Goal: Transaction & Acquisition: Subscribe to service/newsletter

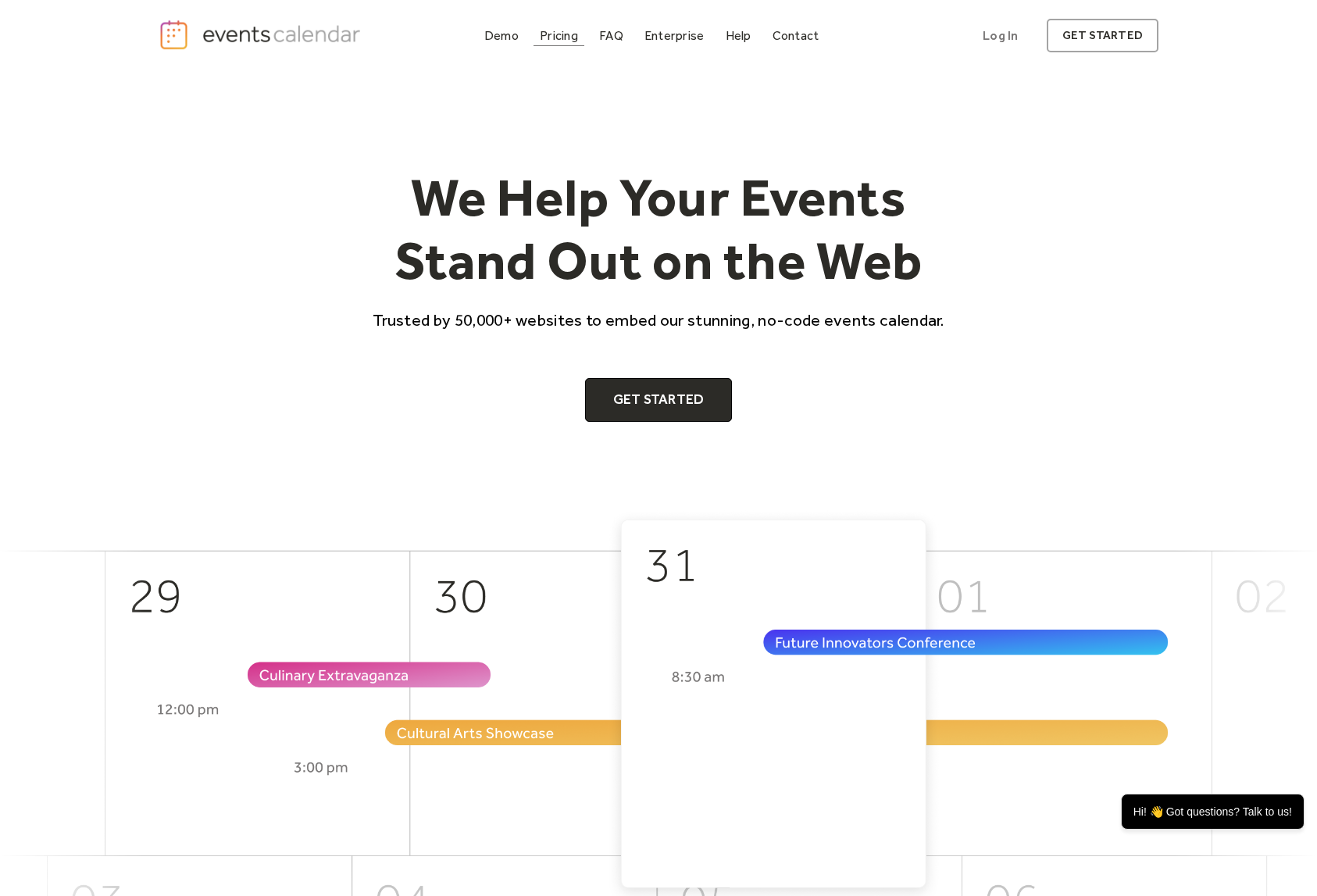
click at [550, 35] on div "Pricing" at bounding box center [559, 35] width 38 height 8
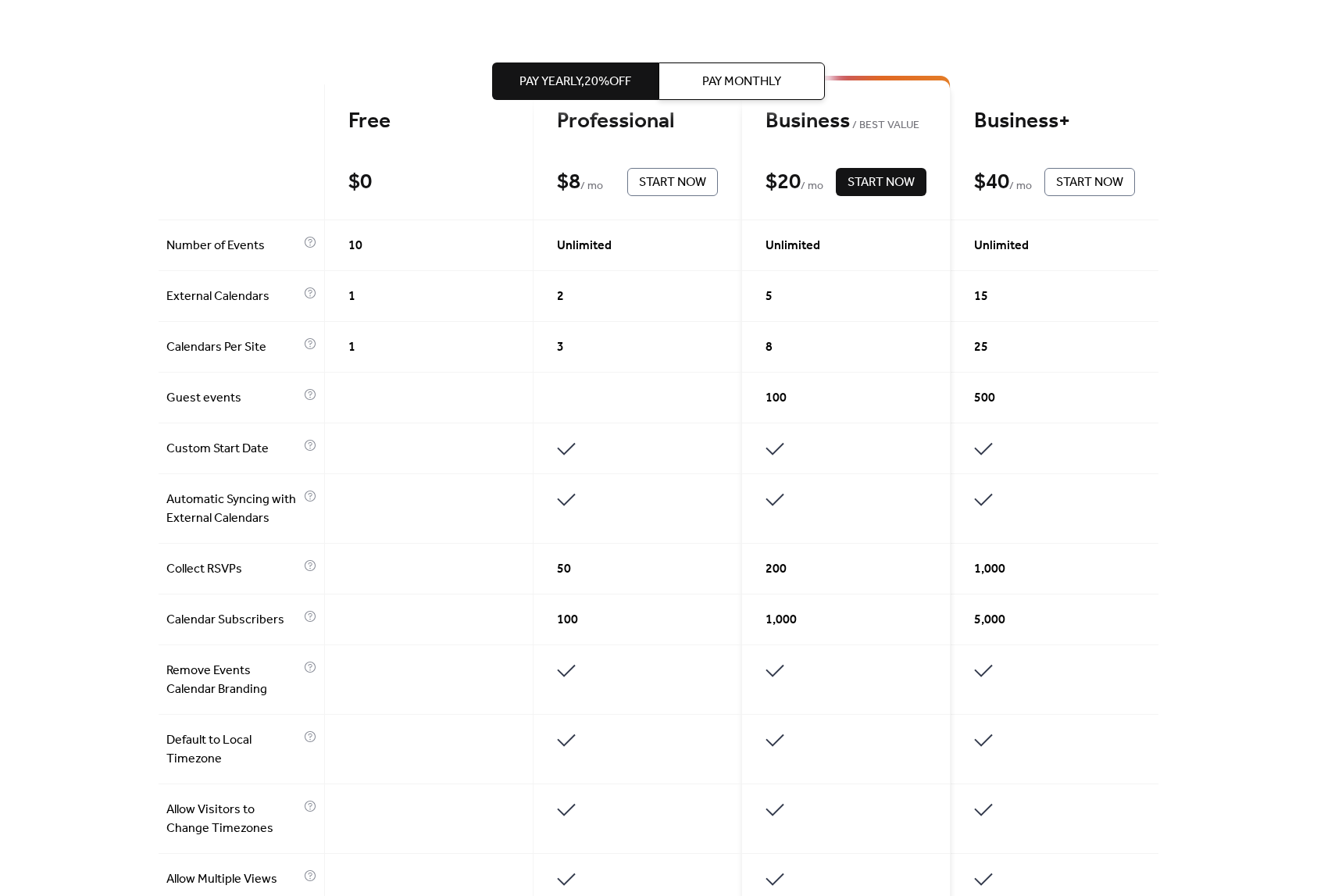
scroll to position [390, 0]
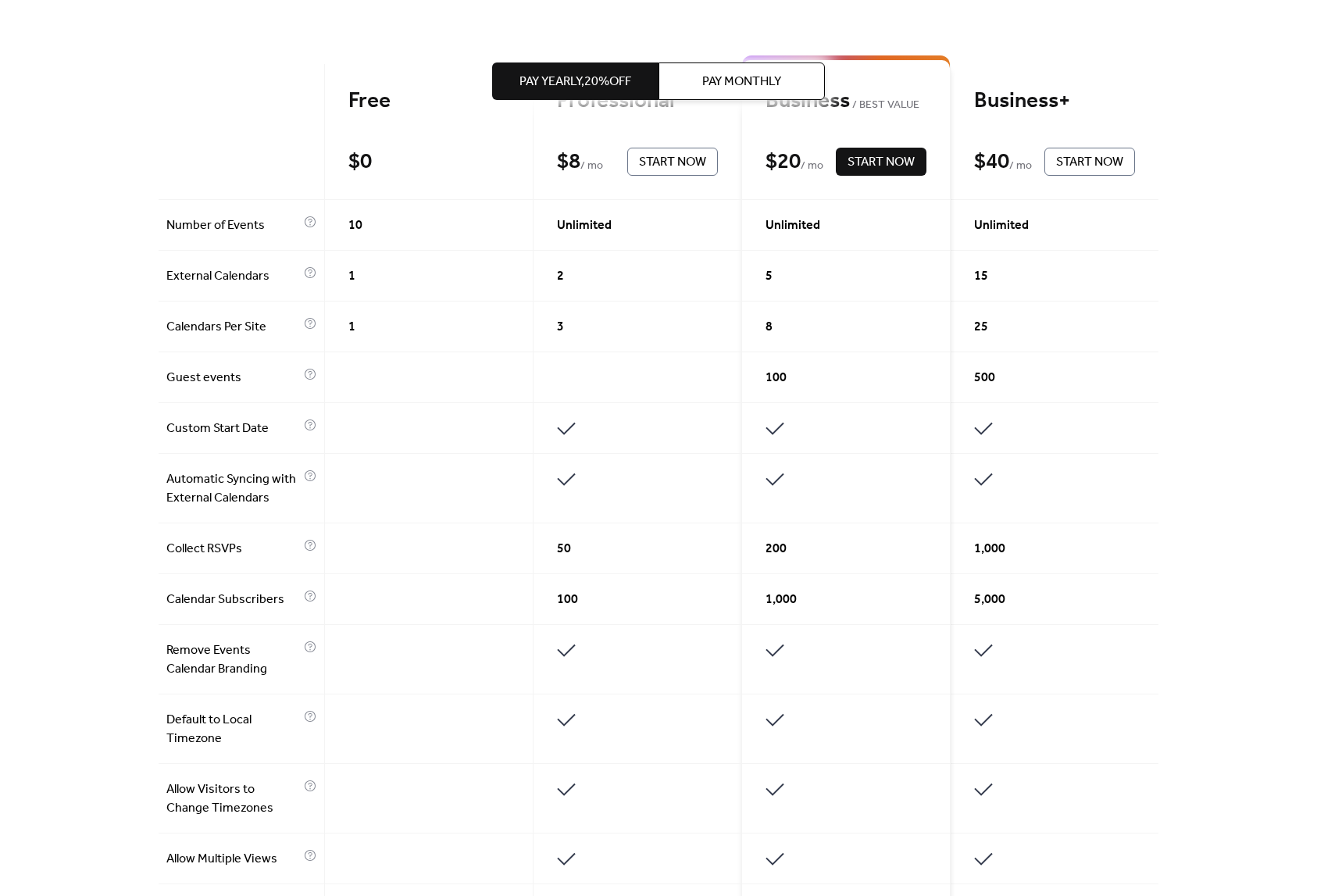
click at [99, 325] on div "Get the best of your Events Calendar Pay Yearly, 20% off Pay Monthly Free $ 0 S…" at bounding box center [658, 579] width 1317 height 1797
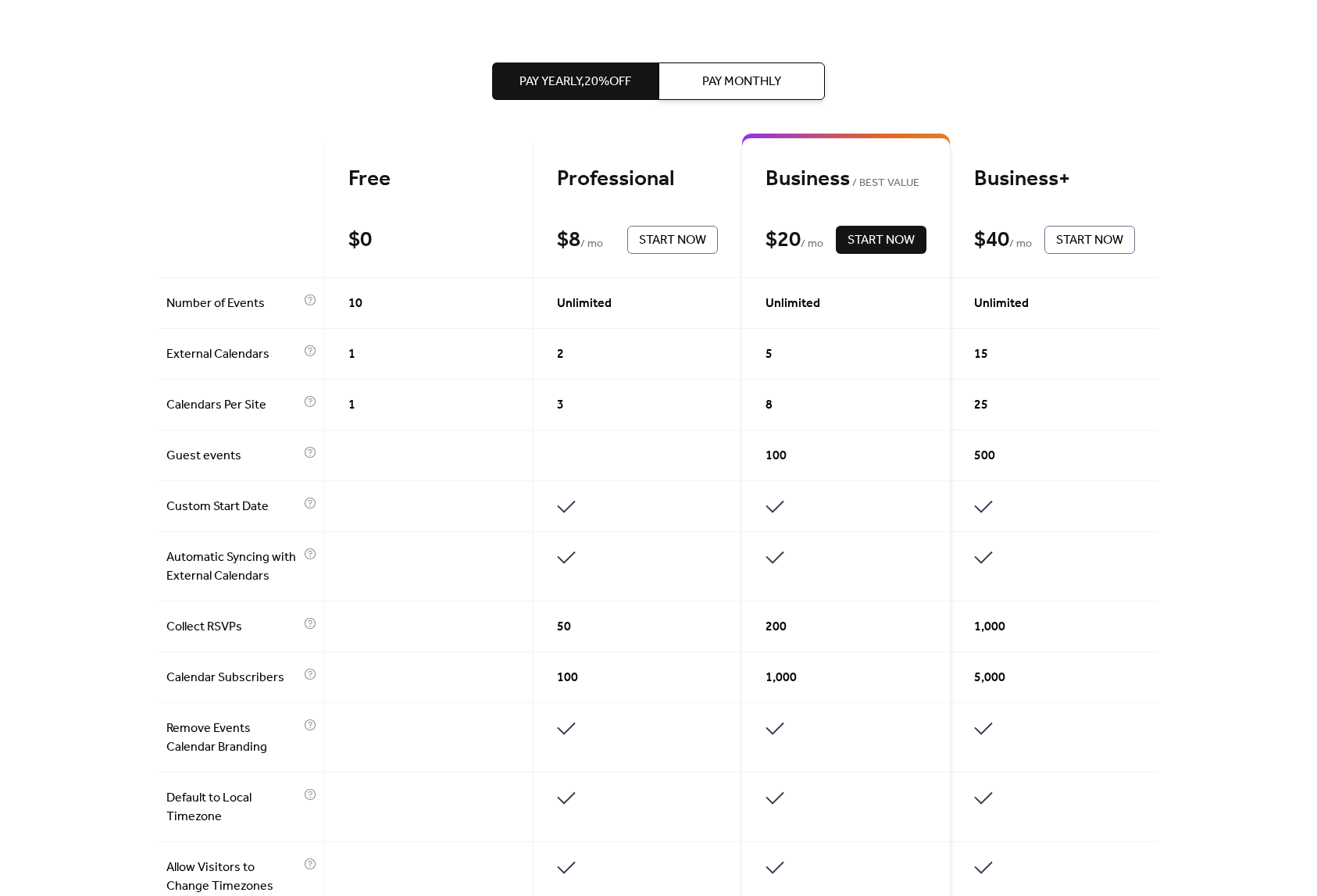
scroll to position [0, 0]
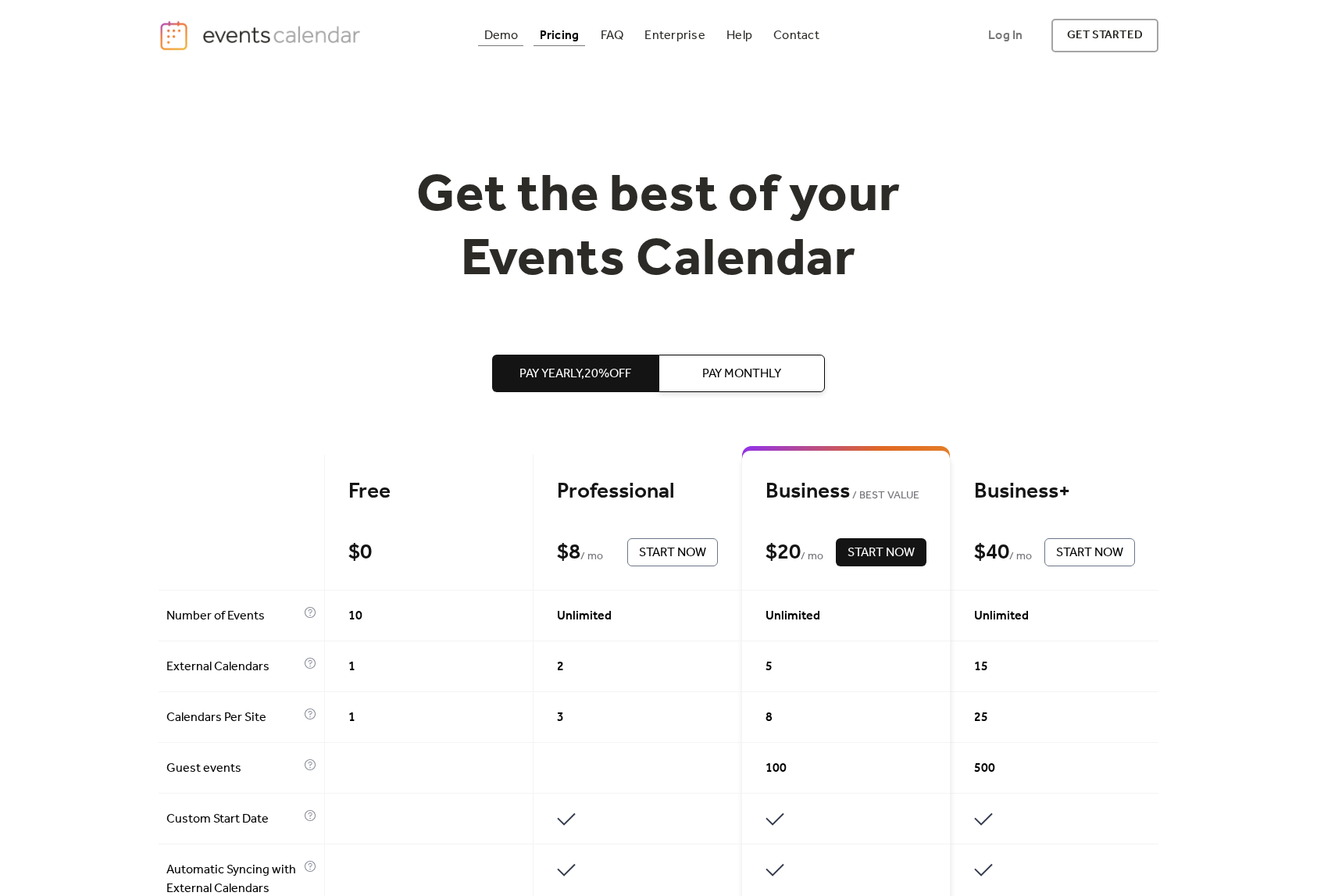
click at [498, 31] on div "Demo" at bounding box center [501, 35] width 34 height 8
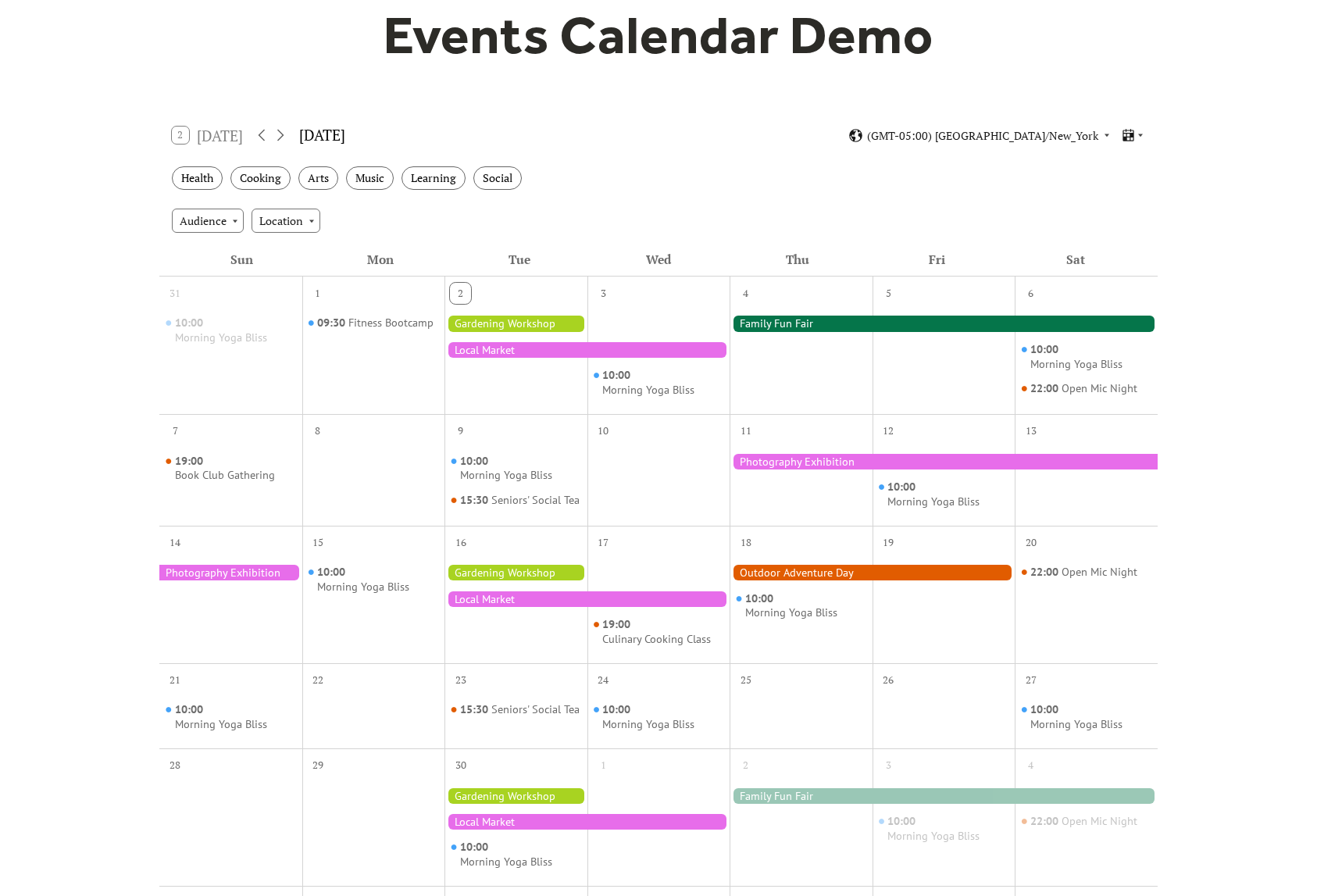
scroll to position [156, 0]
click at [1047, 138] on span "(GMT-05:00) America/New_York" at bounding box center [982, 134] width 231 height 11
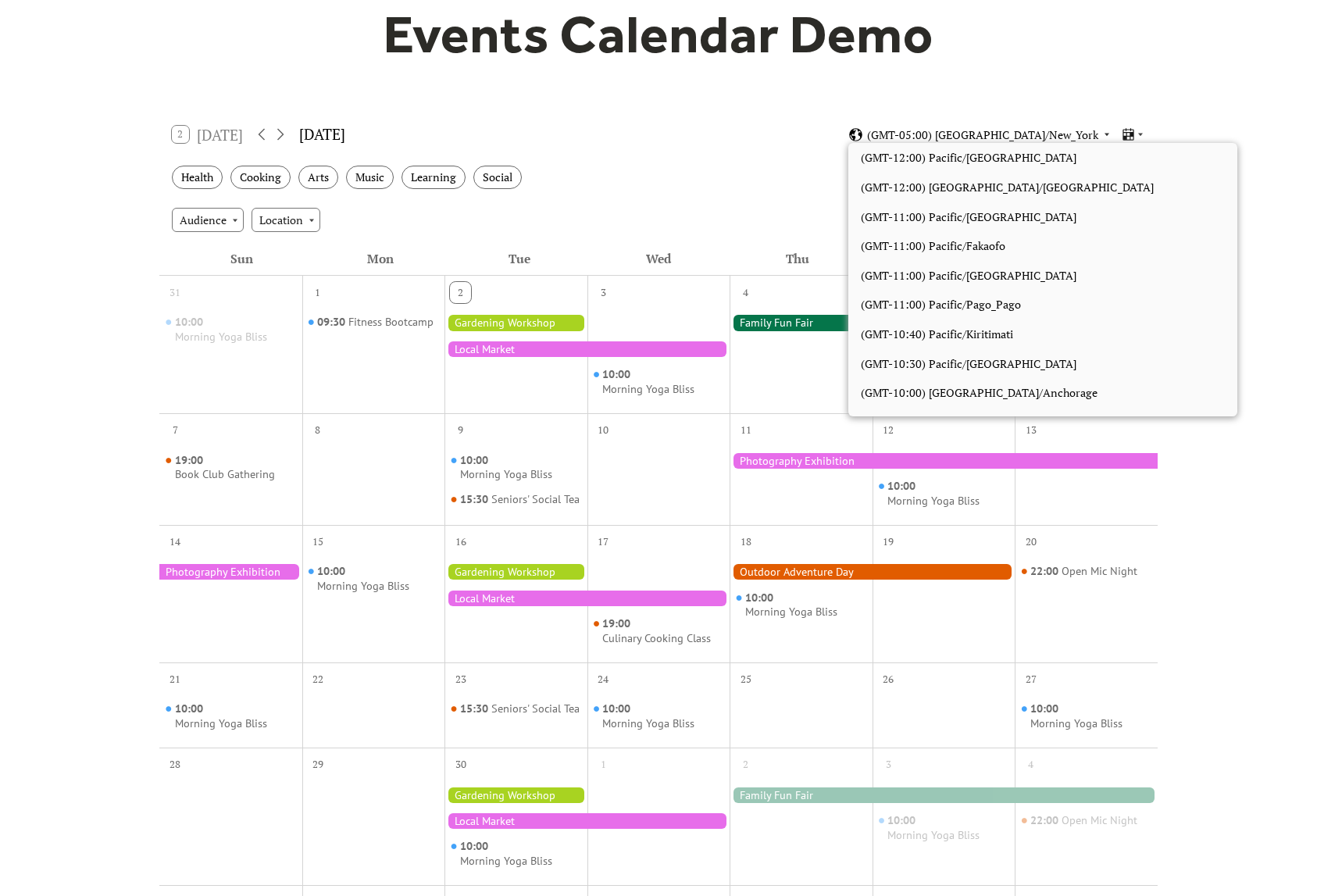
scroll to position [1321, 0]
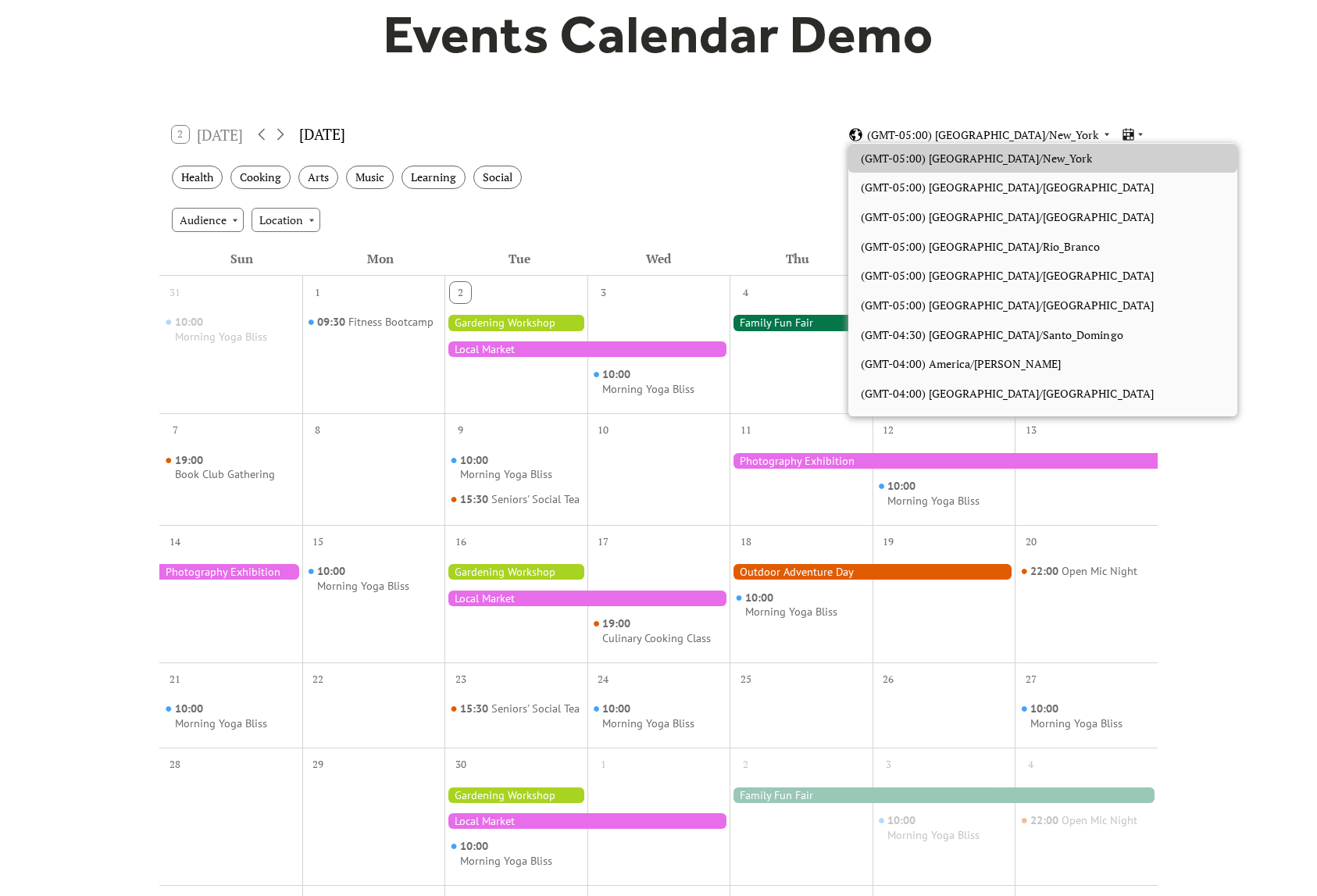
click at [1047, 138] on span "(GMT-05:00) America/New_York" at bounding box center [982, 134] width 231 height 11
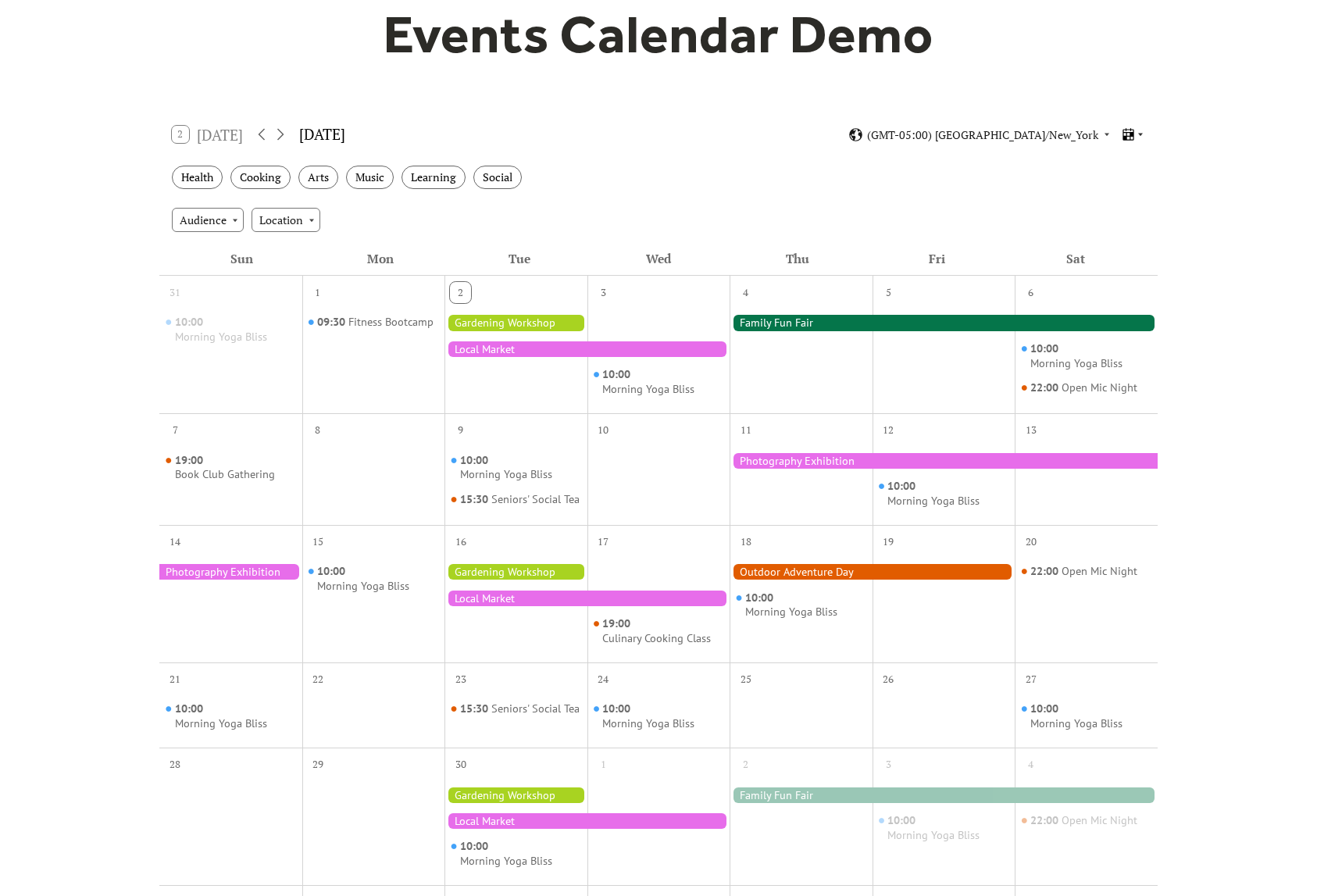
click at [1141, 133] on icon at bounding box center [1141, 135] width 5 height 3
click at [1118, 191] on span "Cards" at bounding box center [1109, 187] width 28 height 18
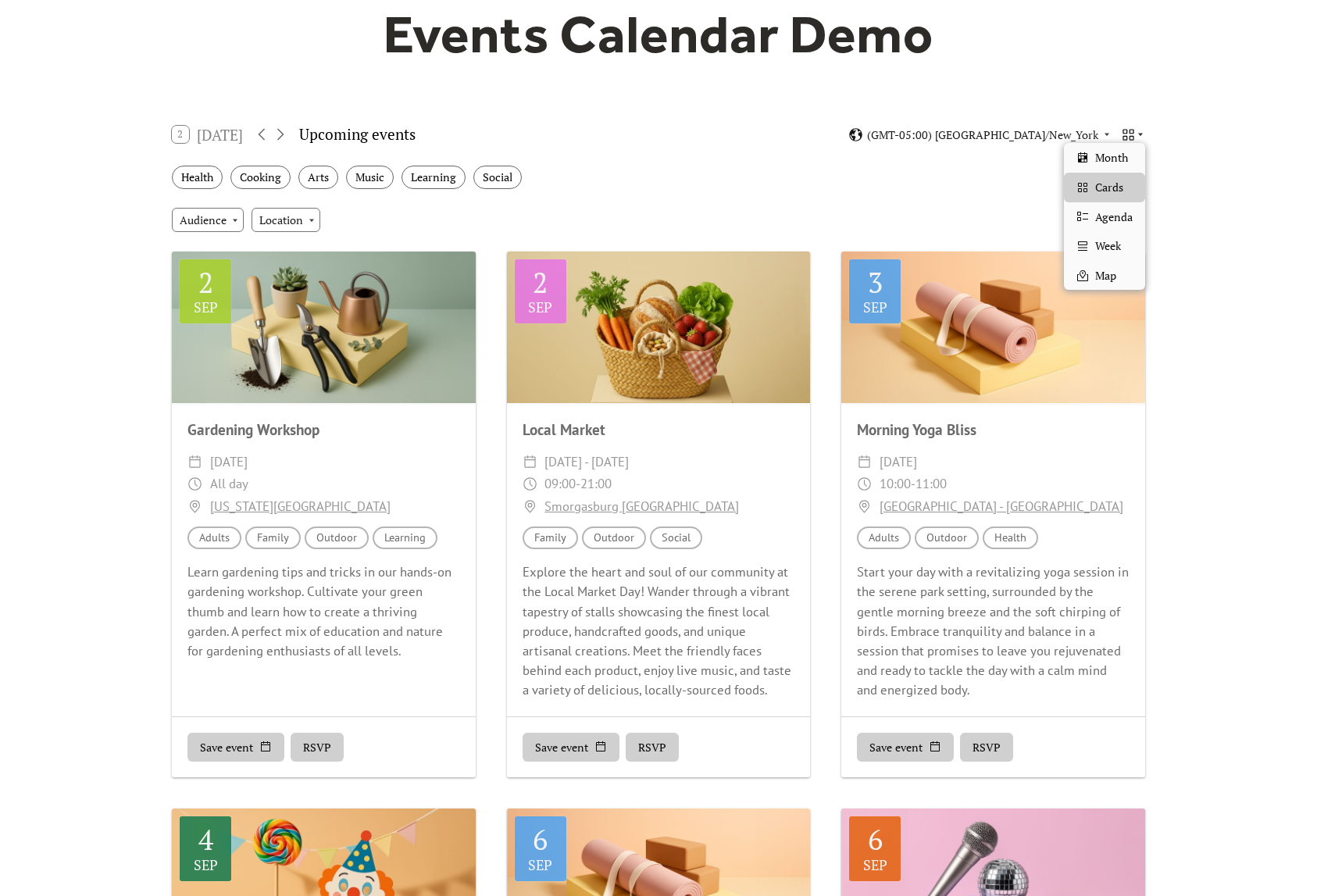
click at [1127, 128] on icon at bounding box center [1128, 133] width 11 height 11
click at [1112, 218] on span "Agenda" at bounding box center [1113, 217] width 38 height 18
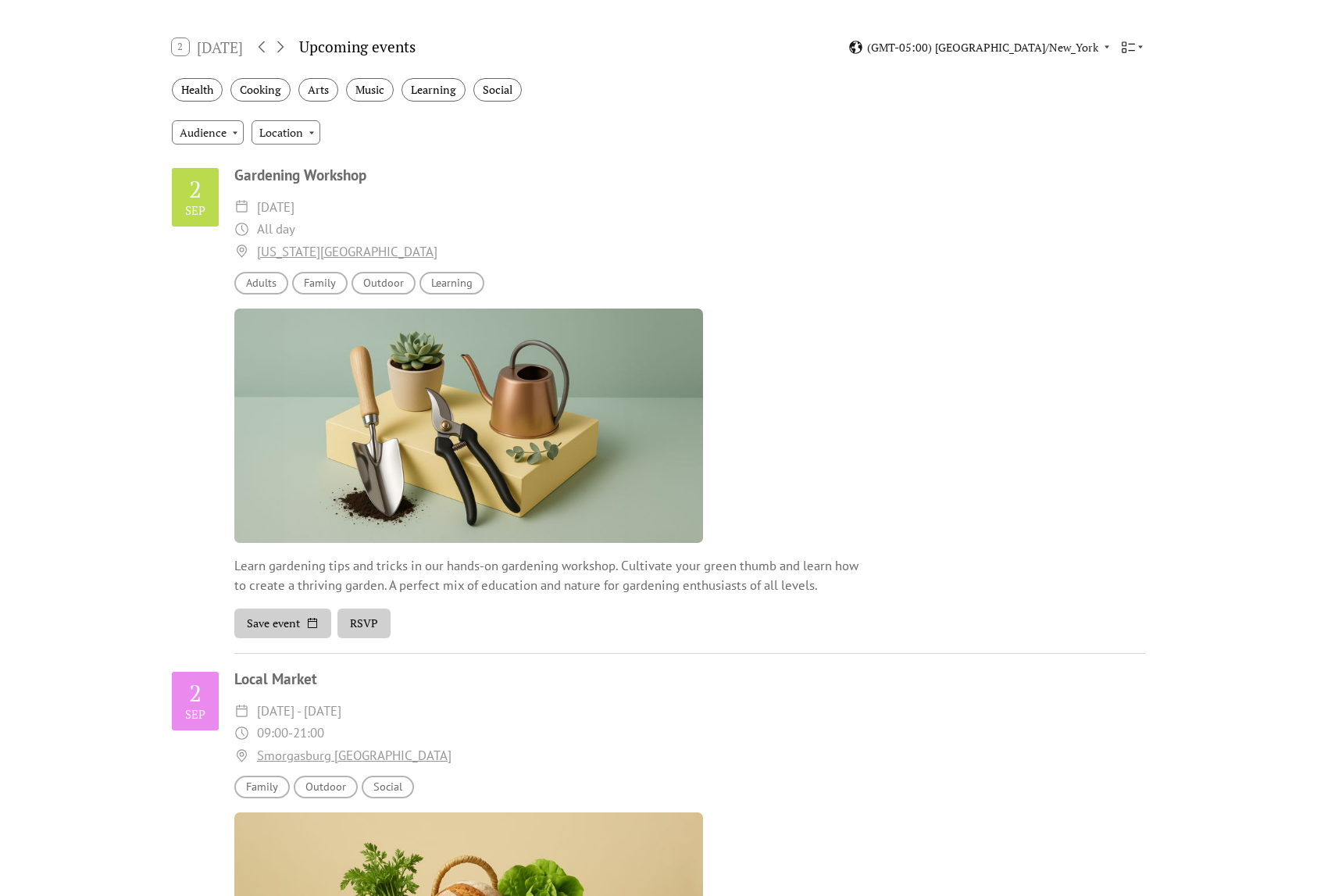
scroll to position [0, 0]
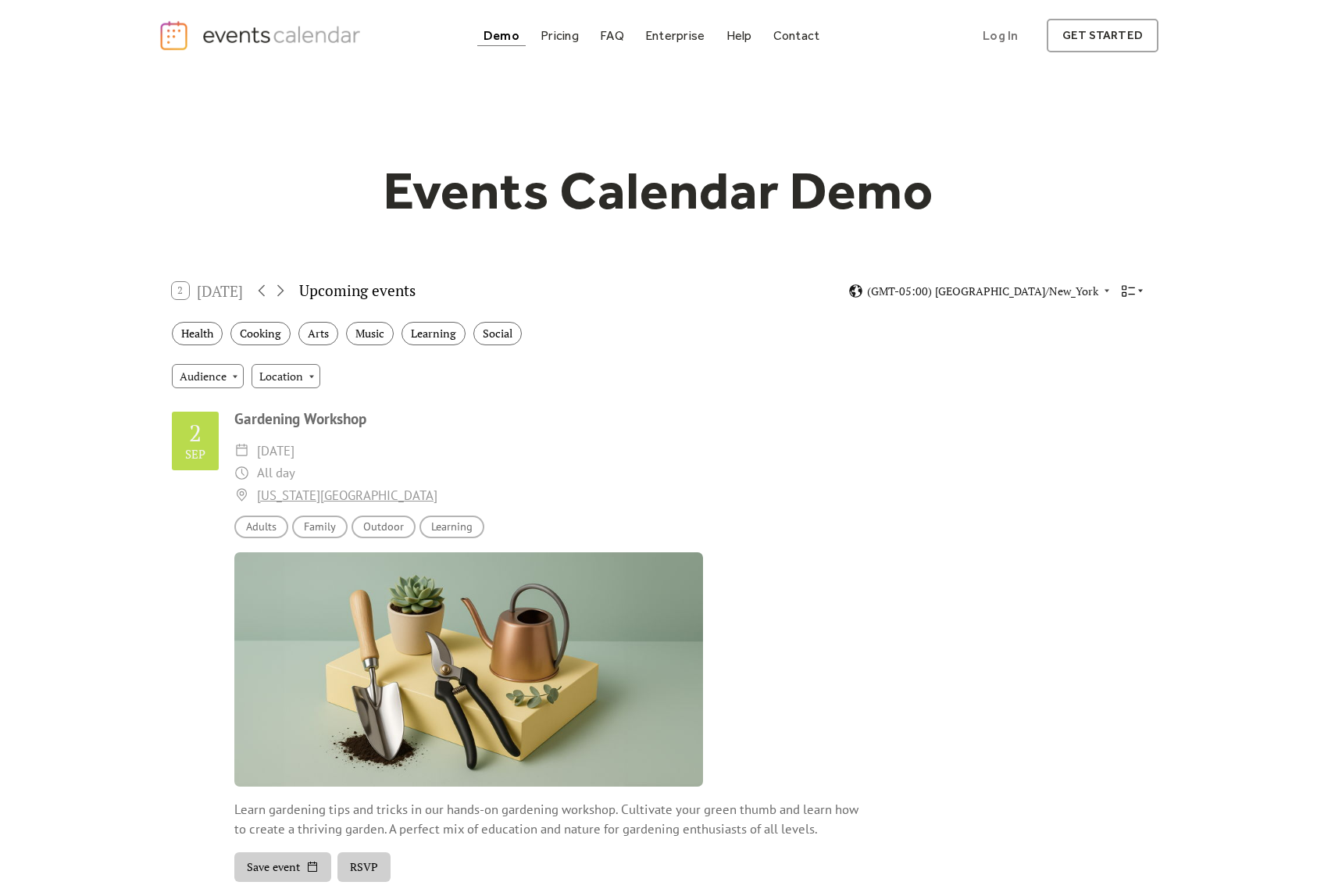
click at [1136, 289] on icon at bounding box center [1140, 290] width 9 height 9
click at [1109, 403] on span "Week" at bounding box center [1108, 402] width 26 height 18
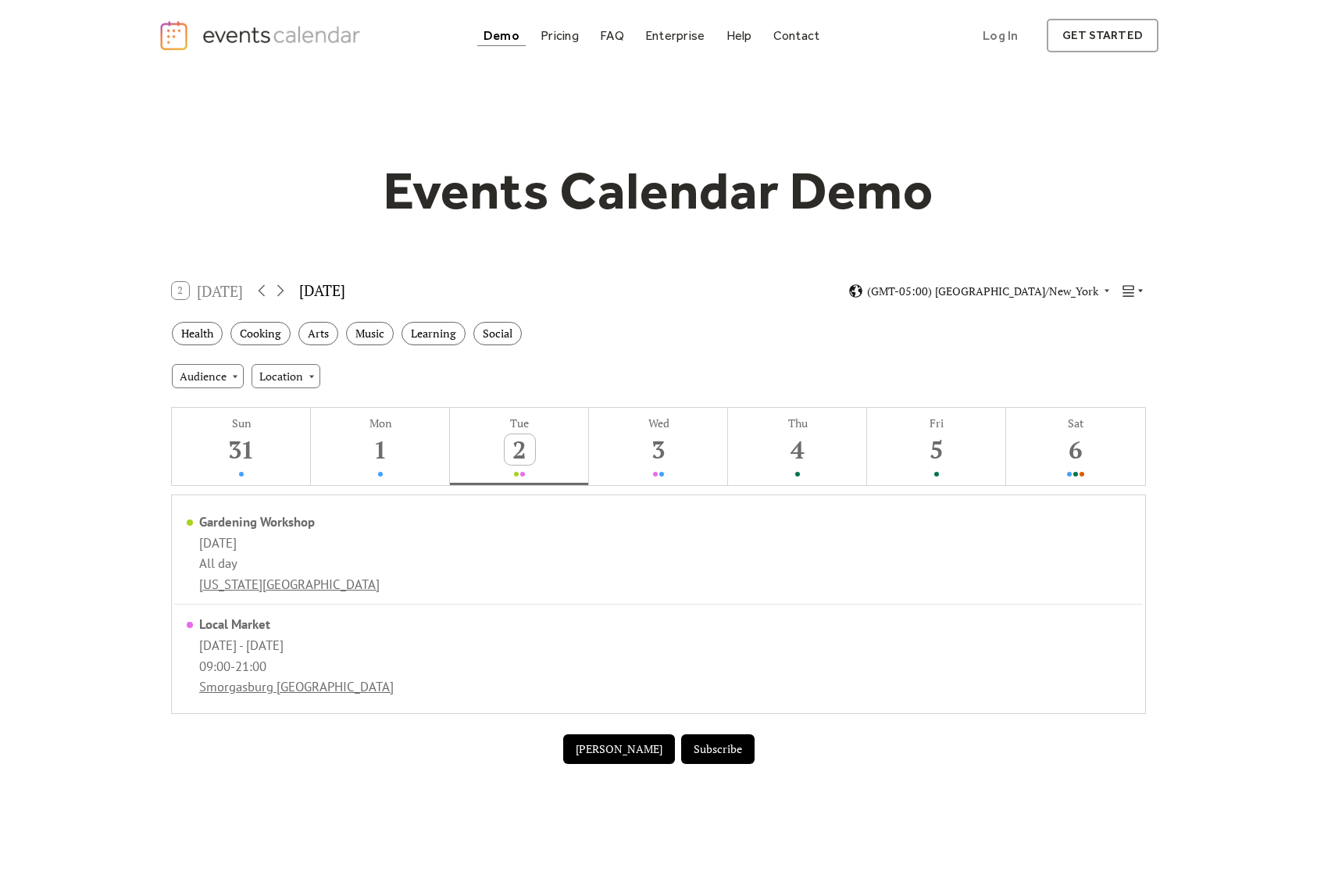
click at [1133, 289] on icon at bounding box center [1128, 291] width 15 height 15
click at [1099, 432] on span "Map" at bounding box center [1105, 431] width 21 height 18
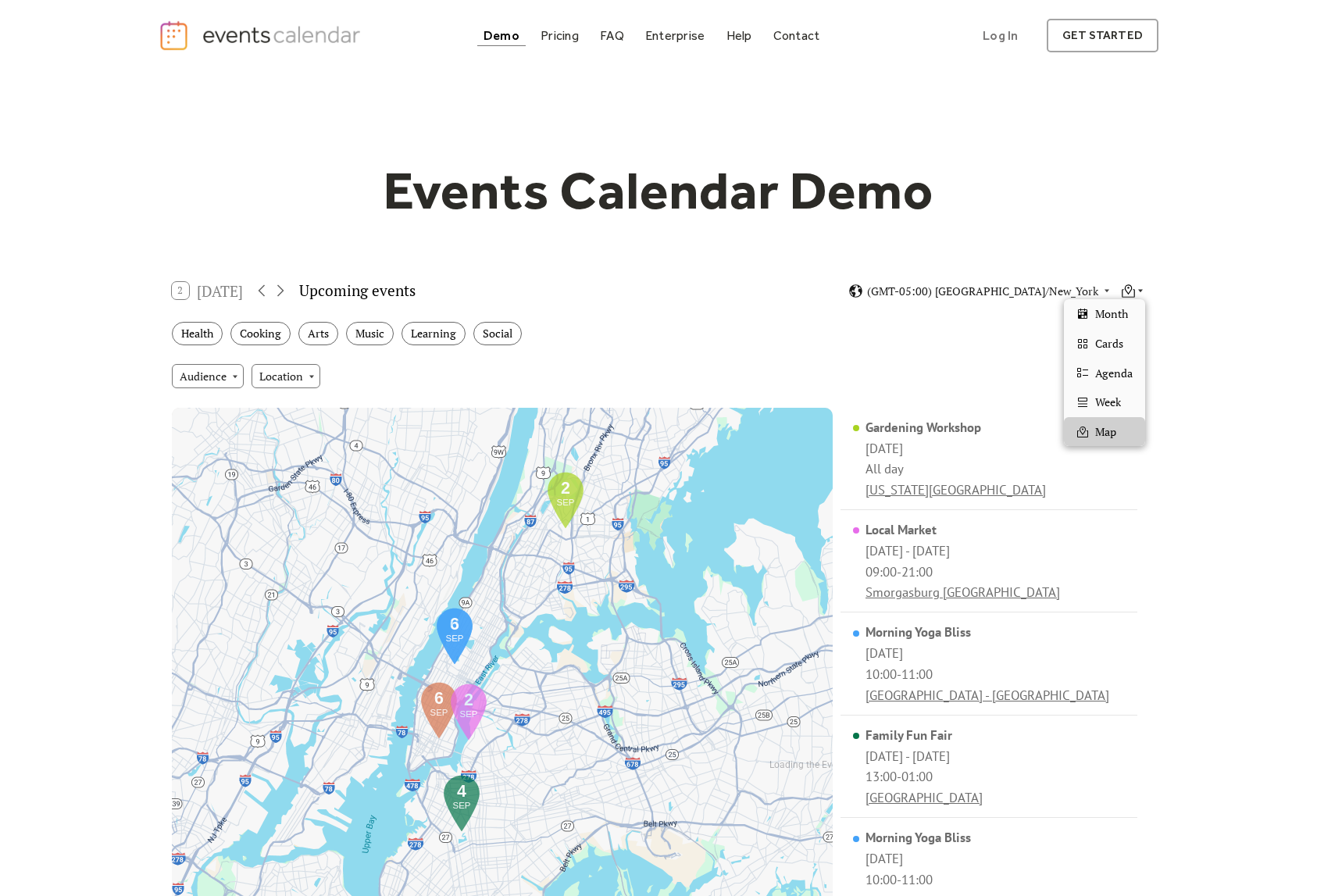
click at [1131, 292] on icon at bounding box center [1128, 291] width 15 height 15
click at [1125, 312] on span "Month" at bounding box center [1111, 314] width 33 height 18
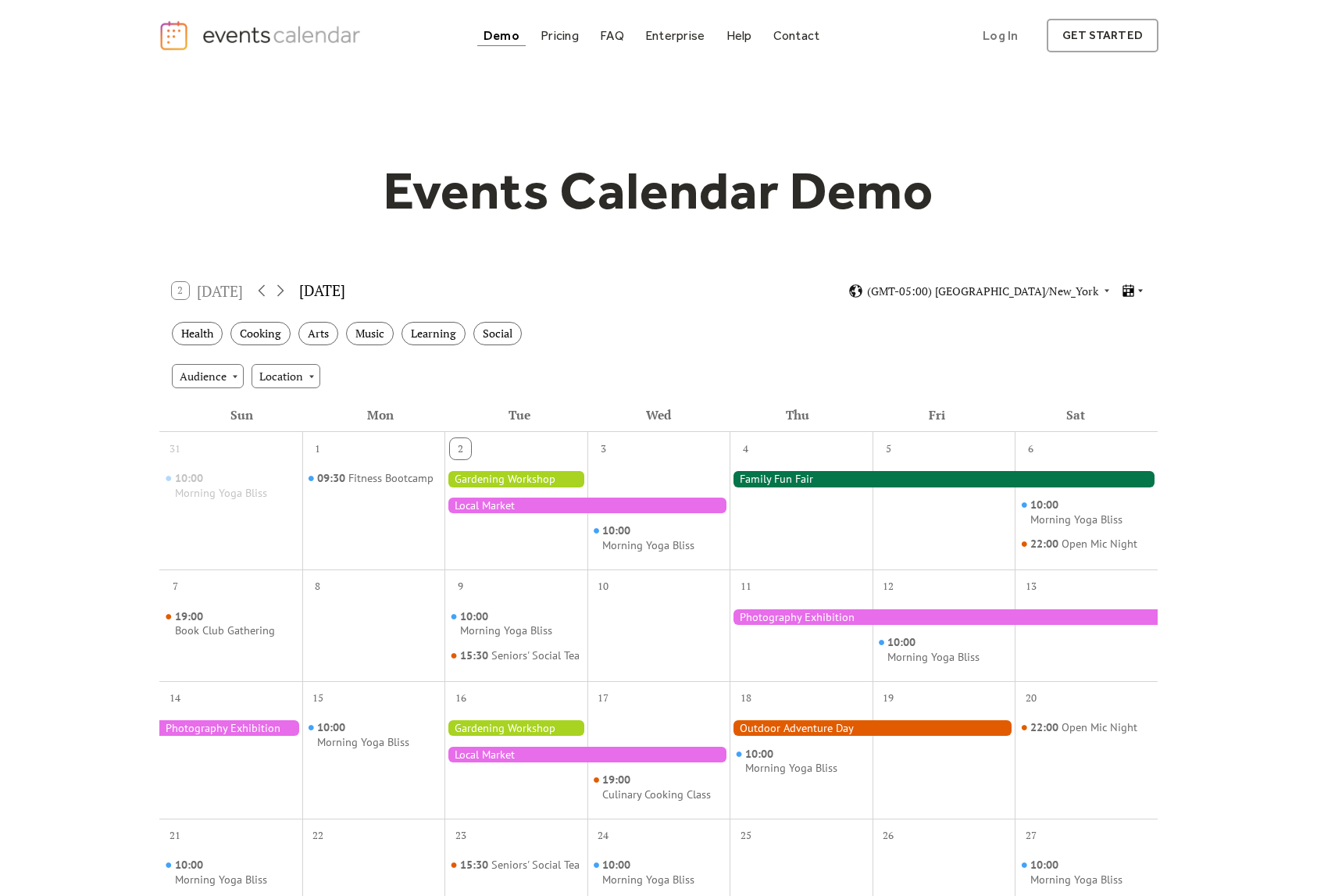
click at [1128, 282] on div "2 Today September 2025 (GMT-05:00) America/New_York" at bounding box center [658, 291] width 998 height 42
click at [1132, 287] on icon at bounding box center [1128, 291] width 15 height 15
click at [1111, 346] on span "Cards" at bounding box center [1109, 344] width 28 height 18
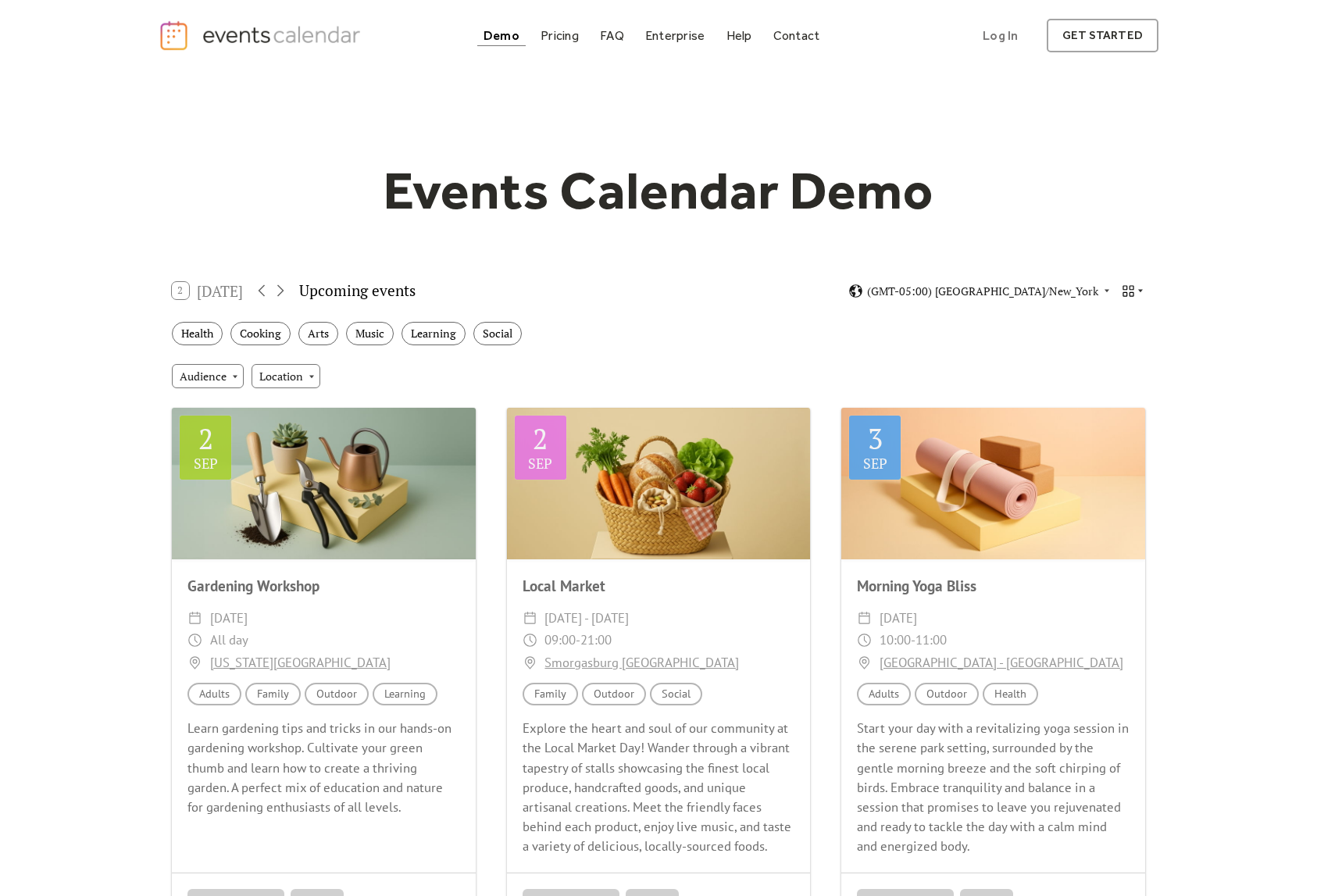
click at [1128, 288] on icon at bounding box center [1128, 291] width 15 height 15
click at [1107, 371] on span "Agenda" at bounding box center [1113, 373] width 38 height 18
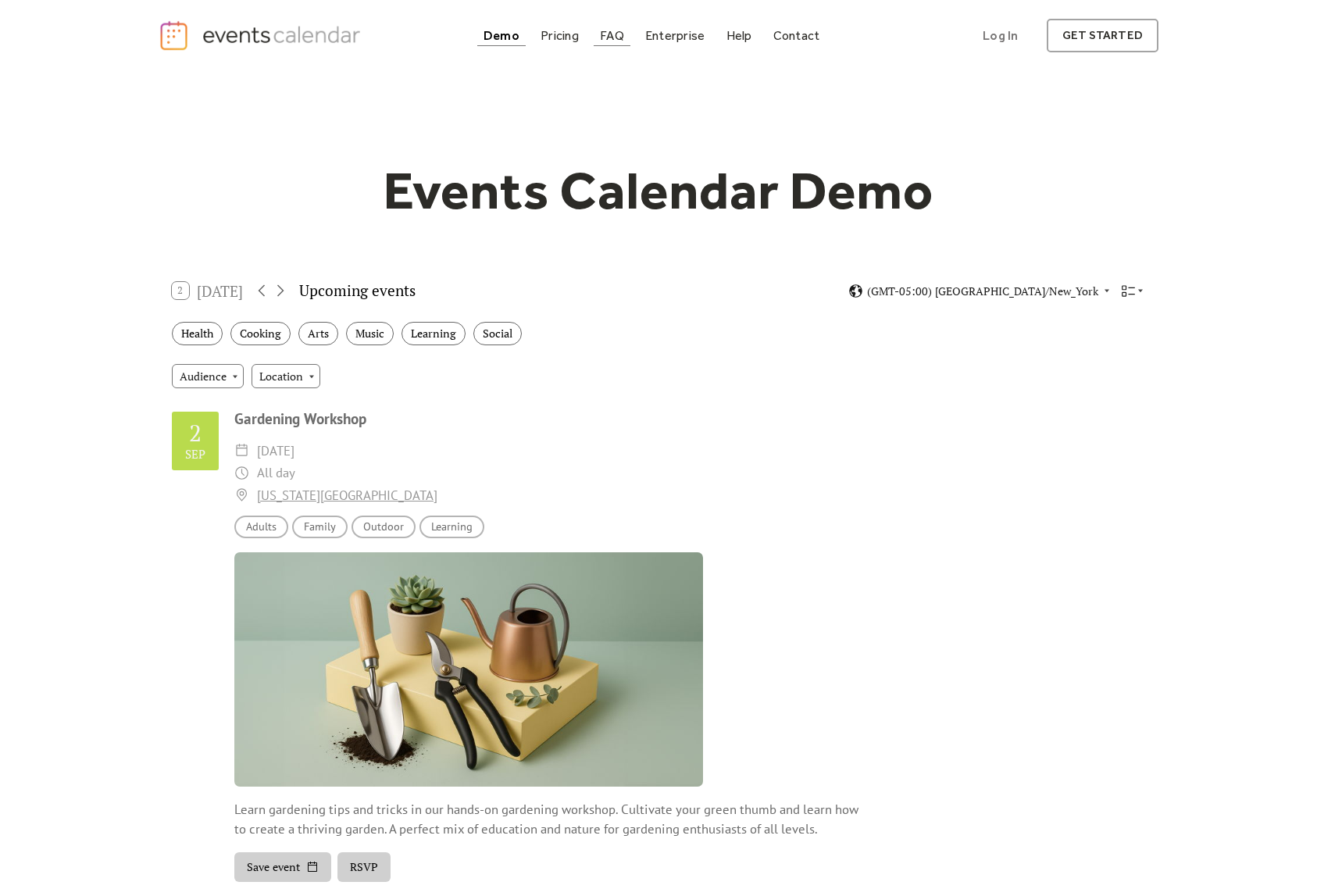
click at [611, 34] on div "FAQ" at bounding box center [612, 35] width 24 height 8
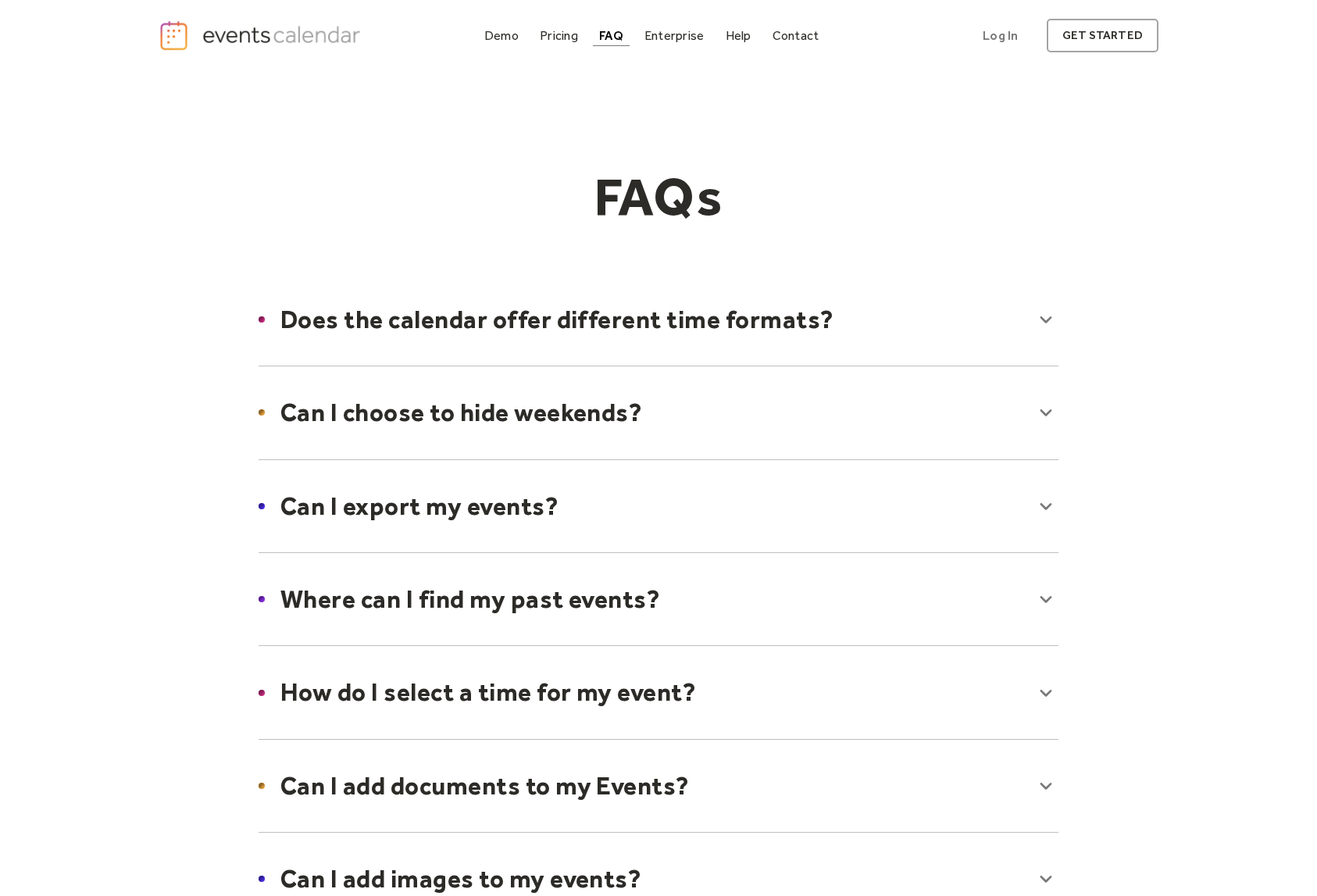
click at [643, 421] on div at bounding box center [658, 412] width 831 height 95
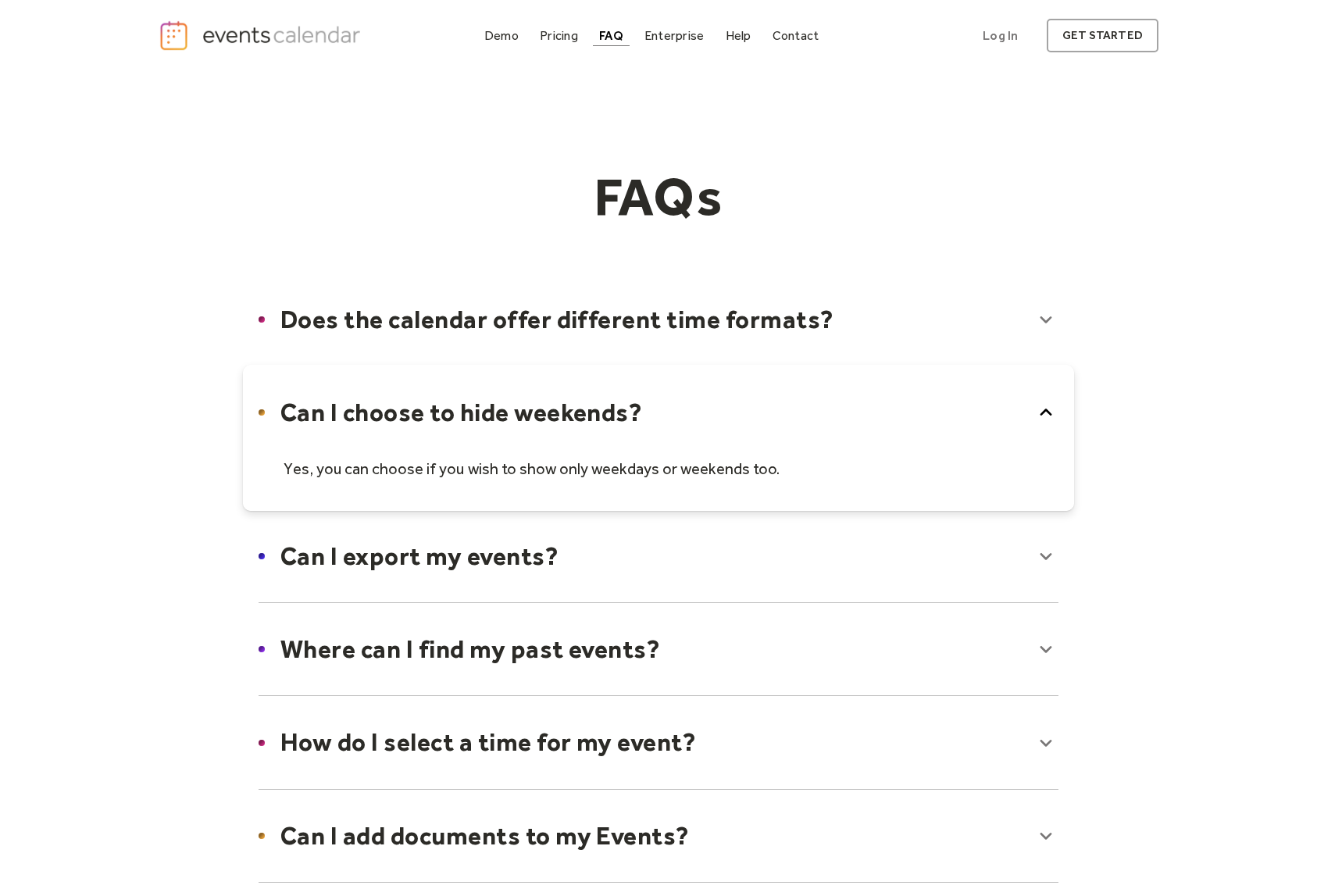
click at [666, 416] on div at bounding box center [658, 437] width 831 height 145
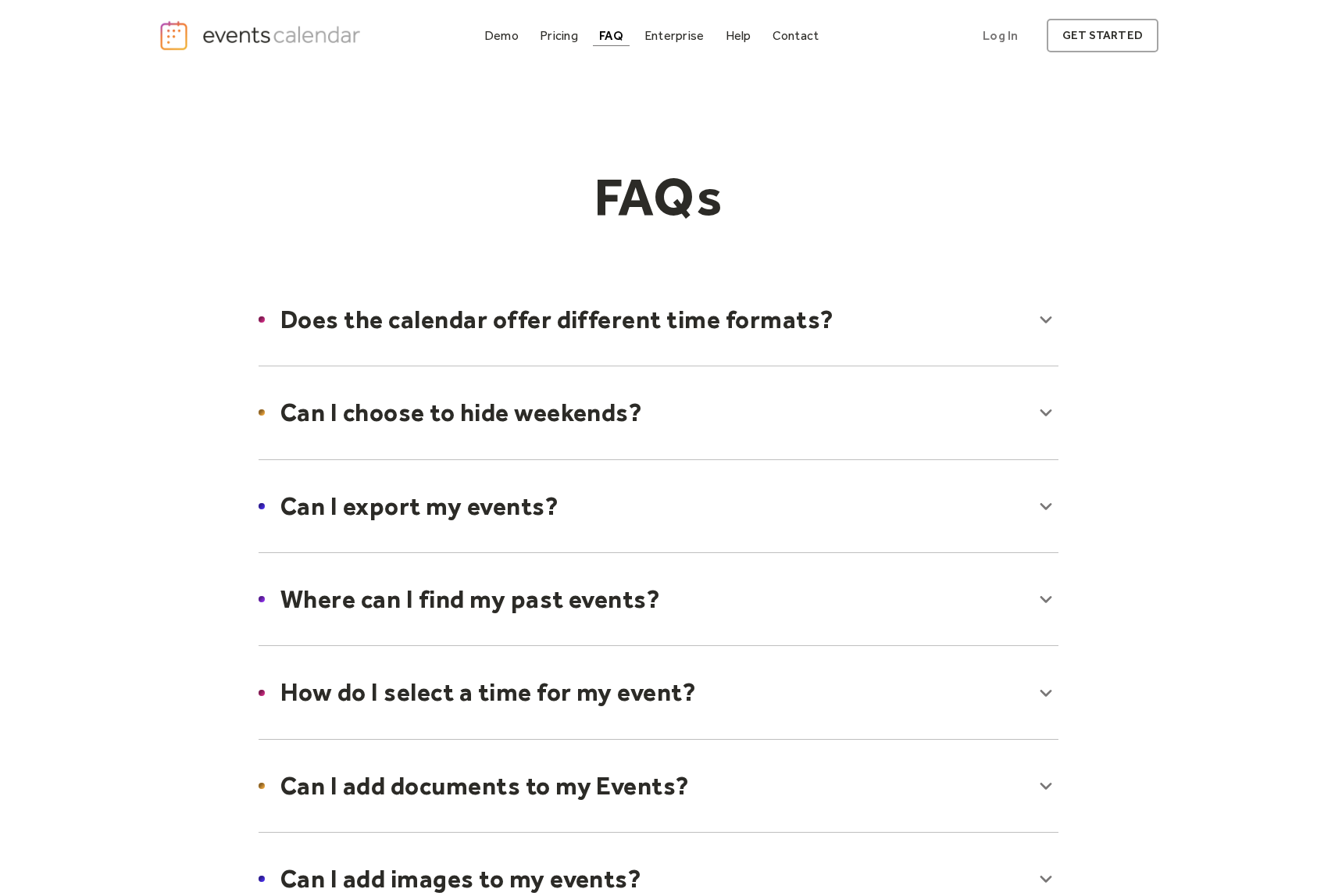
click at [292, 37] on img "home" at bounding box center [261, 35] width 206 height 32
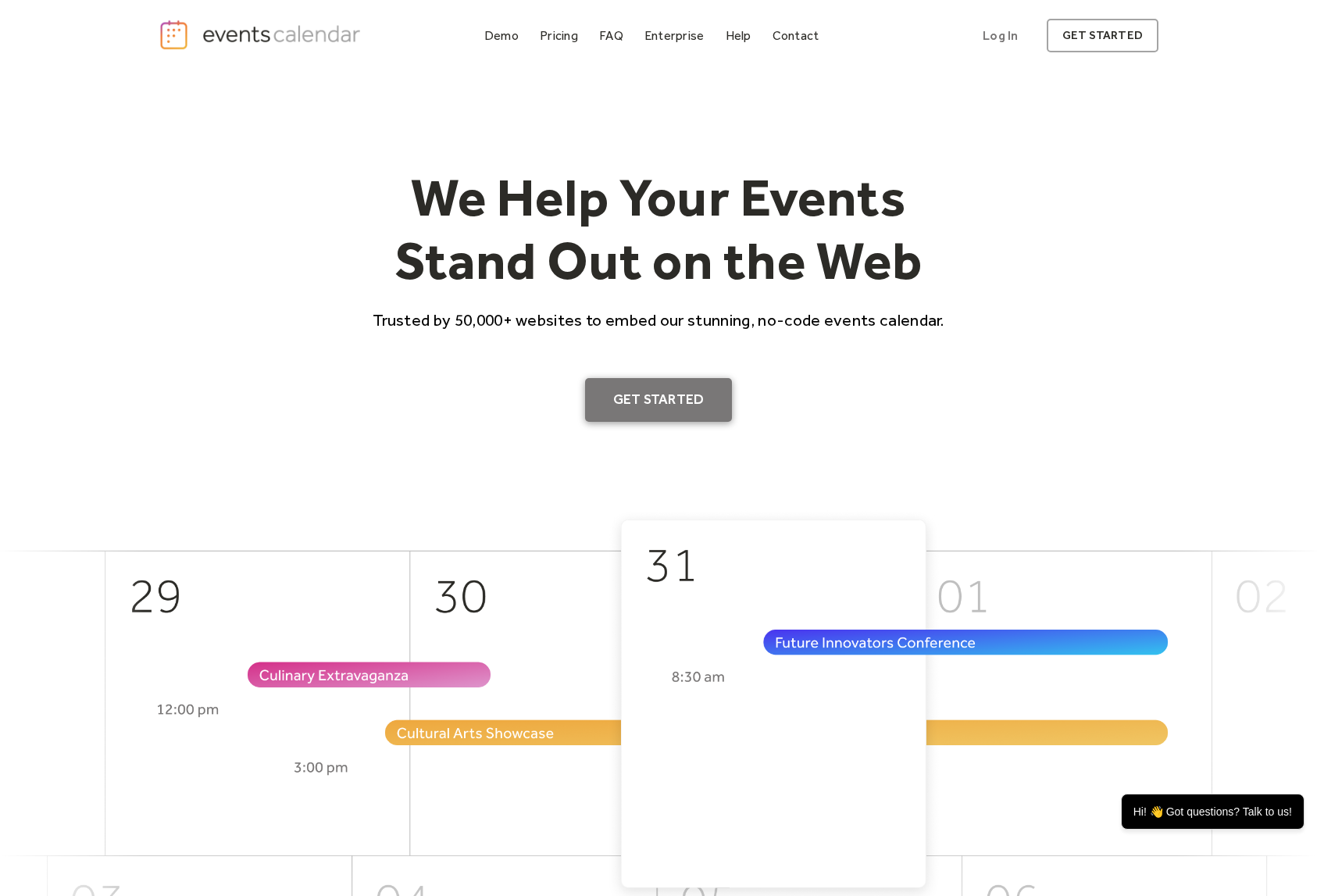
click at [662, 397] on link "Get Started" at bounding box center [658, 400] width 148 height 43
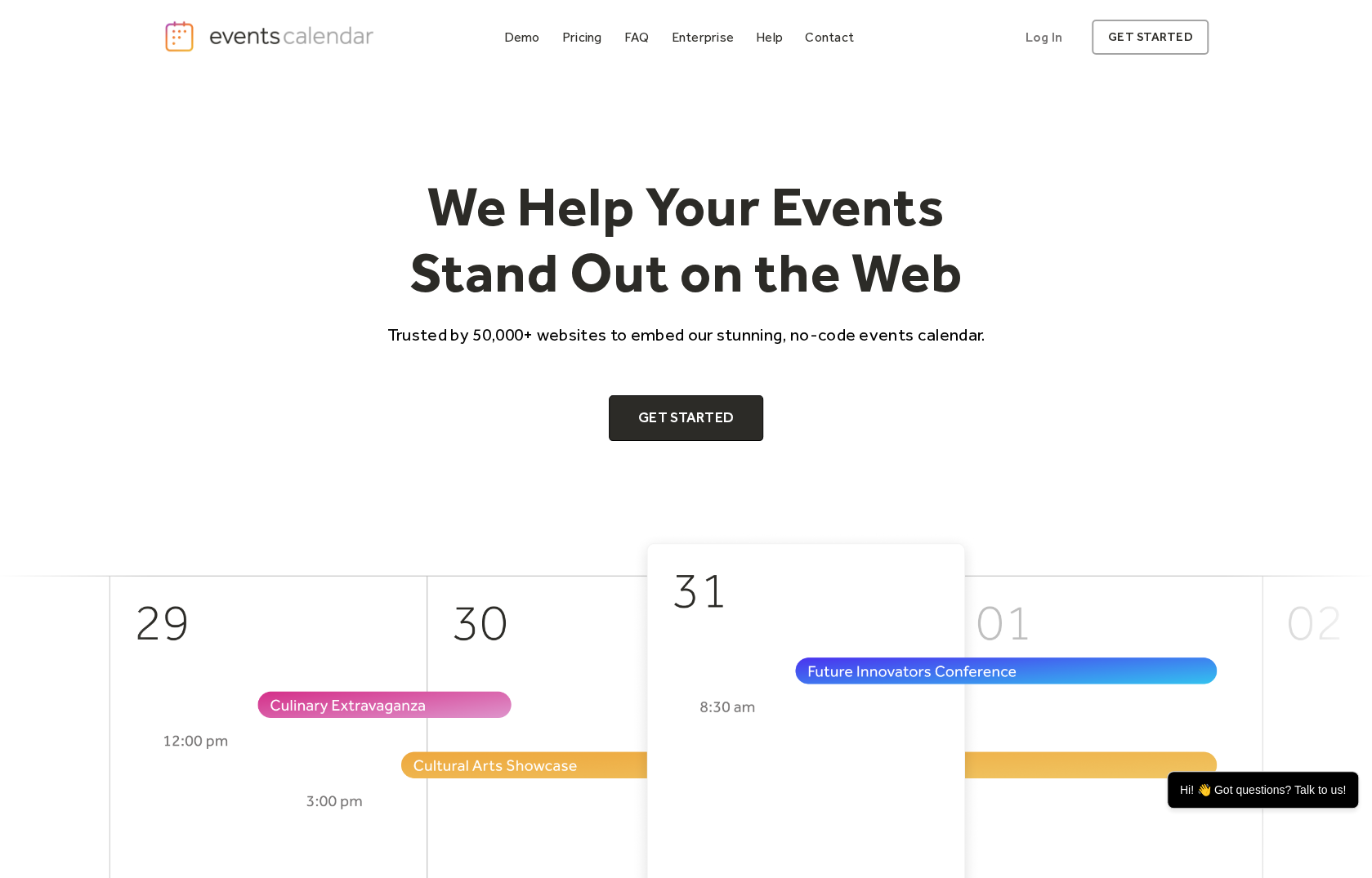
click at [1233, 334] on div "We Help Your Events Stand Out on the Web Trusted by 50,000+ websites to embed o…" at bounding box center [686, 304] width 1372 height 457
click at [590, 32] on div "Pricing" at bounding box center [582, 37] width 40 height 9
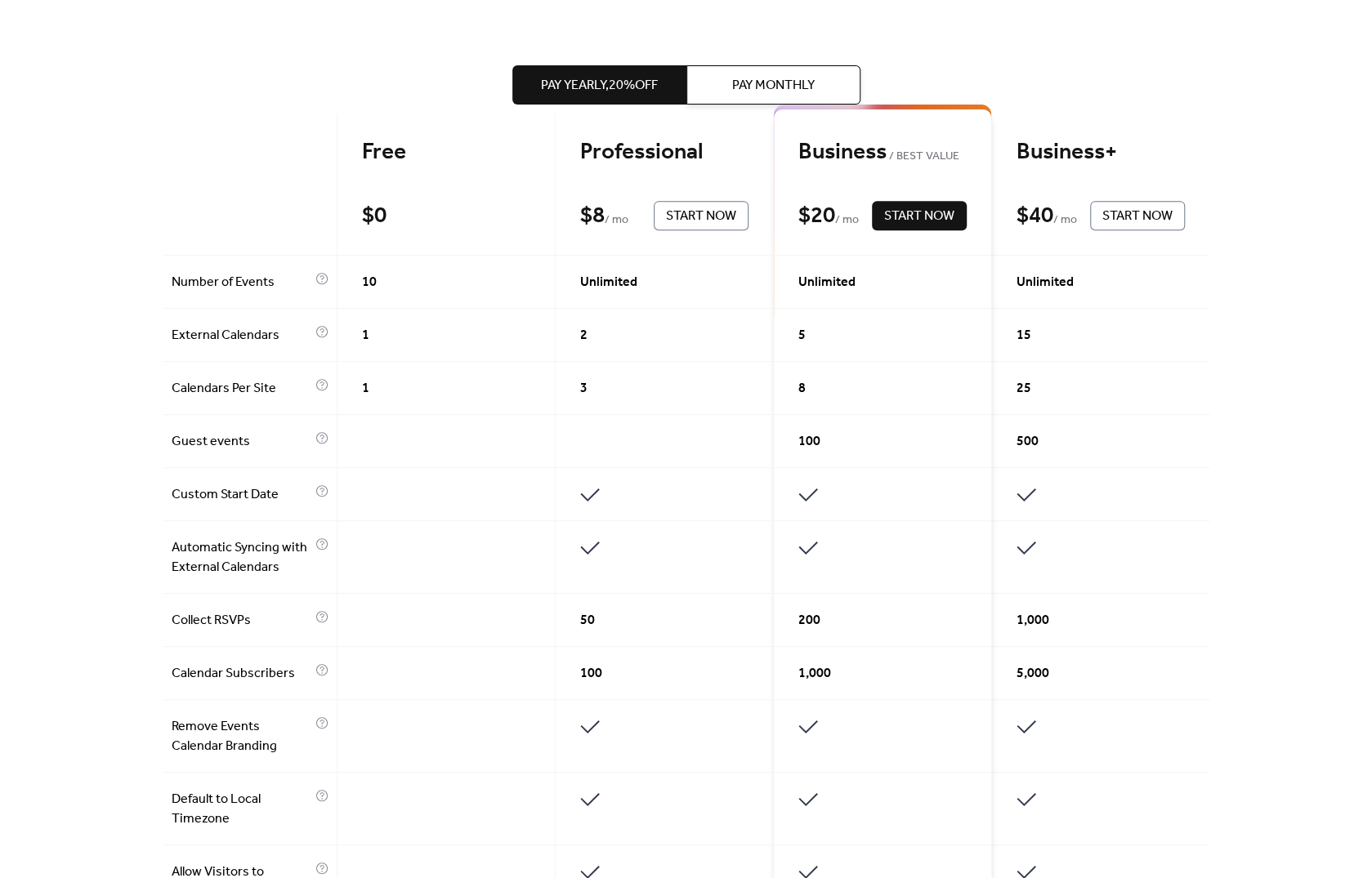
scroll to position [326, 0]
